Goal: Navigation & Orientation: Find specific page/section

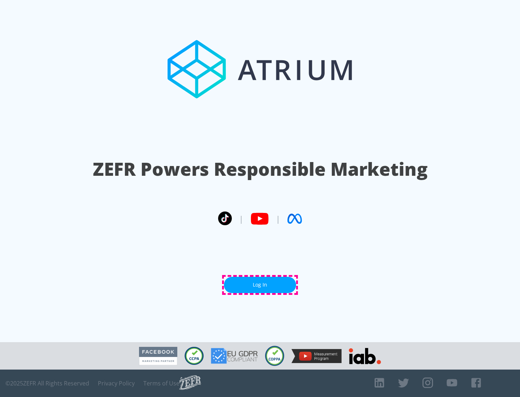
click at [260, 285] on link "Log In" at bounding box center [260, 285] width 72 height 16
